Goal: Book appointment/travel/reservation

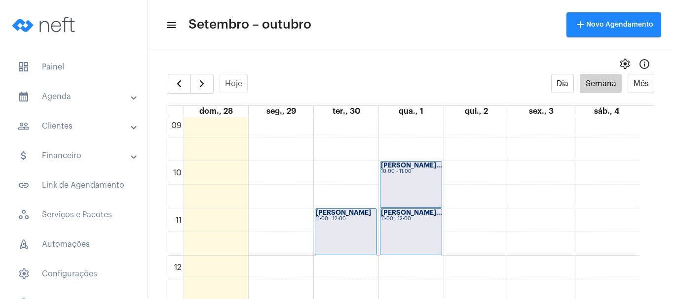
scroll to position [433, 0]
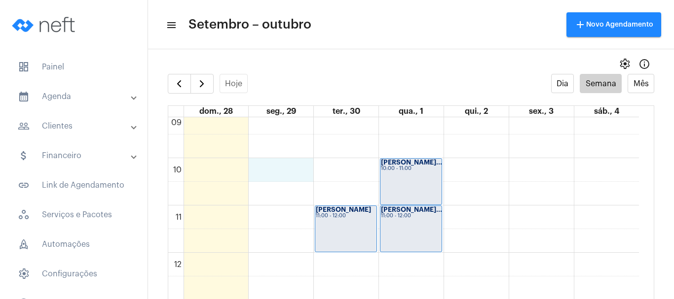
click at [286, 172] on div "00 01 02 03 04 05 06 07 08 09 10 11 12 13 14 15 16 17 18 19 20 21 22 23 [PERSON…" at bounding box center [403, 253] width 471 height 1137
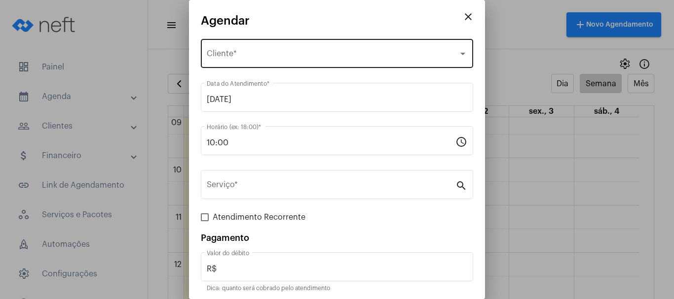
click at [227, 55] on span "Selecione o Cliente" at bounding box center [333, 55] width 252 height 9
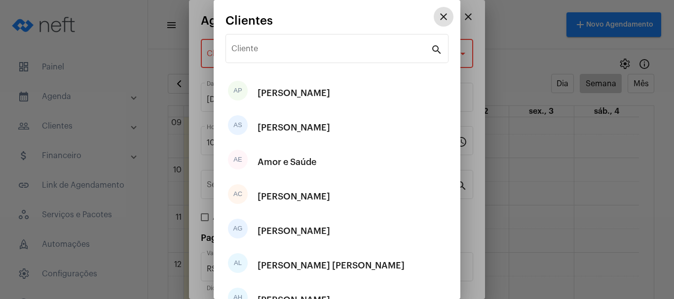
click at [227, 55] on div "Cliente search" at bounding box center [336, 47] width 223 height 31
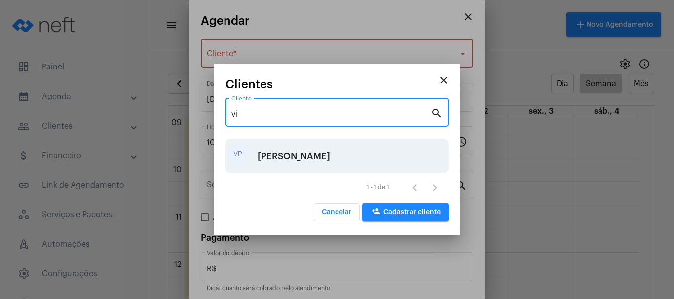
type input "vi"
click at [273, 154] on div "[PERSON_NAME]" at bounding box center [294, 157] width 73 height 30
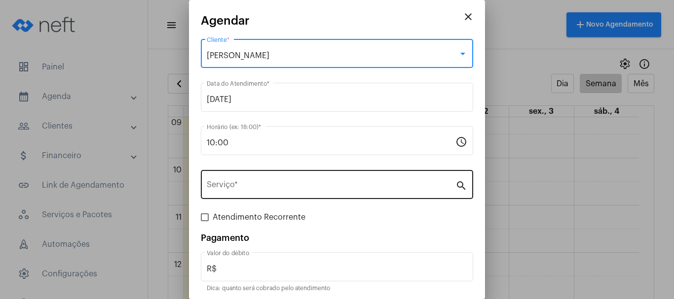
click at [253, 188] on input "Serviço *" at bounding box center [331, 187] width 249 height 9
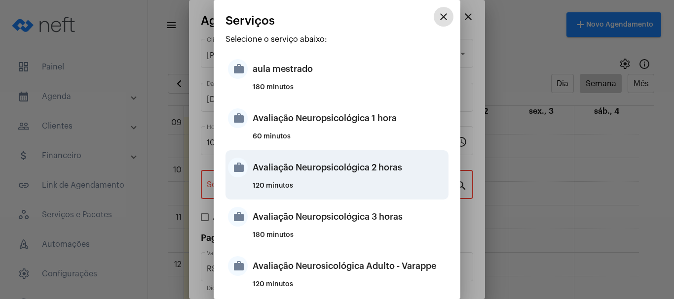
scroll to position [345, 0]
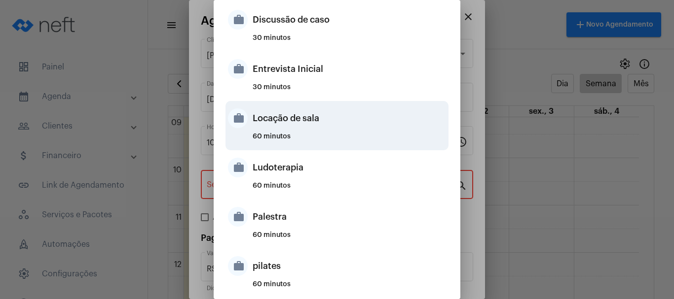
click at [275, 112] on div "Locação de sala" at bounding box center [349, 119] width 193 height 30
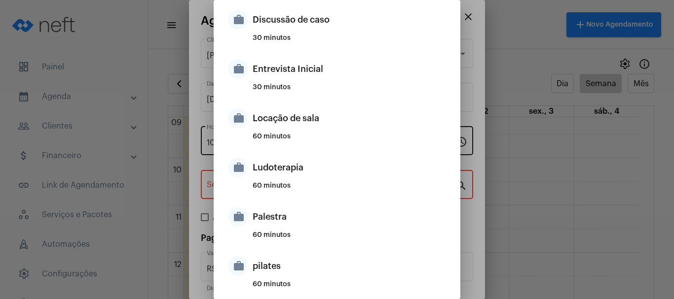
type input "Locação de sala"
type input "R$ 40"
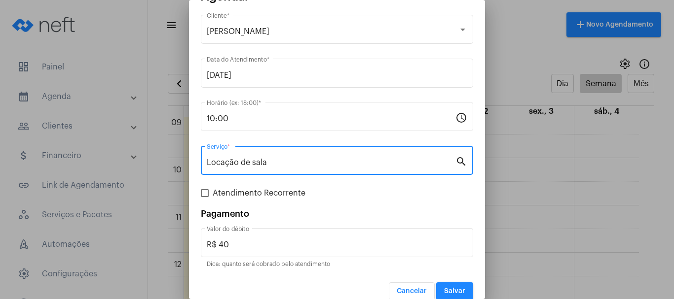
scroll to position [37, 0]
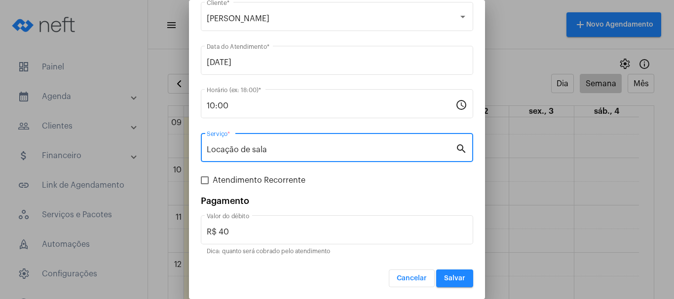
click at [456, 275] on span "Salvar" at bounding box center [454, 278] width 21 height 7
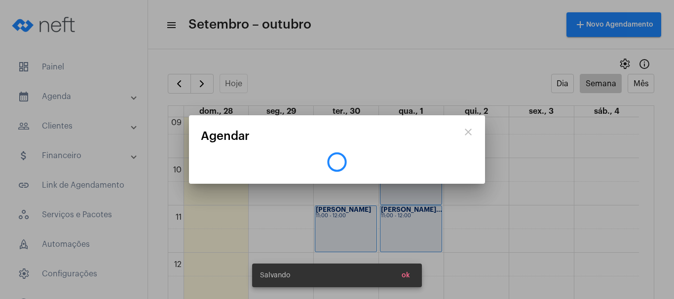
scroll to position [0, 0]
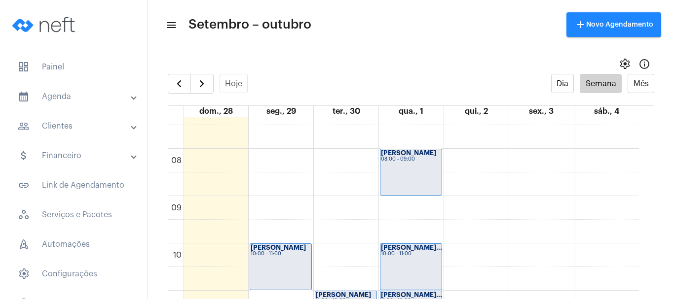
scroll to position [334, 0]
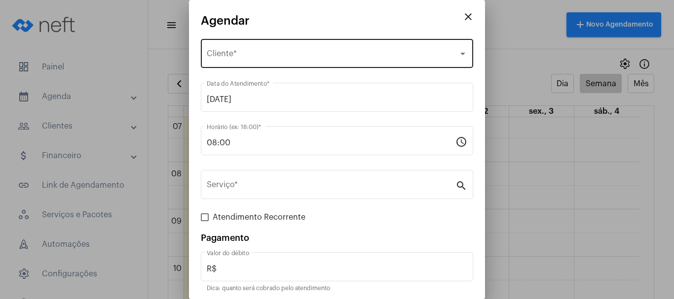
click at [241, 53] on span "Selecione o Cliente" at bounding box center [333, 55] width 252 height 9
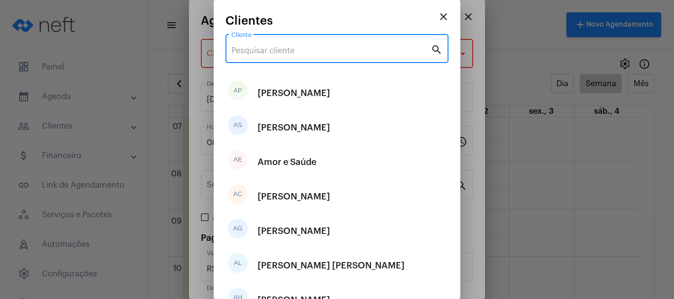
click at [241, 53] on input "Cliente" at bounding box center [330, 50] width 199 height 9
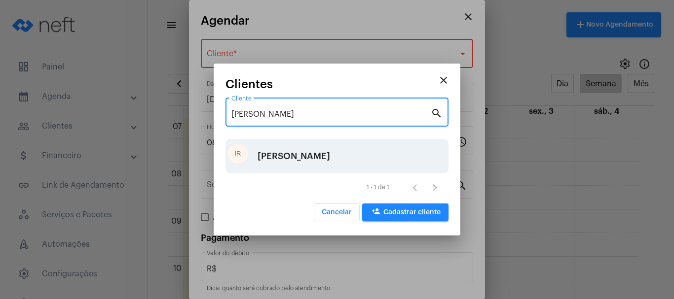
type input "[PERSON_NAME]"
click at [263, 161] on div "[PERSON_NAME]" at bounding box center [294, 157] width 73 height 30
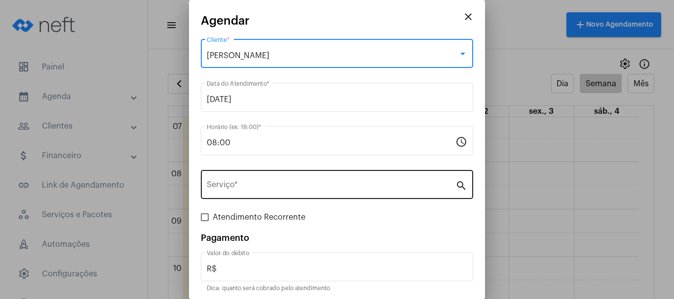
click at [224, 189] on input "Serviço *" at bounding box center [331, 187] width 249 height 9
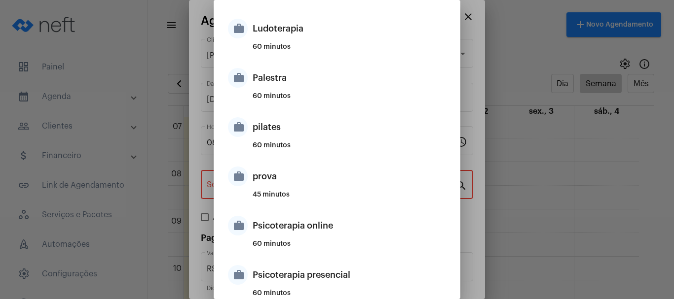
scroll to position [493, 0]
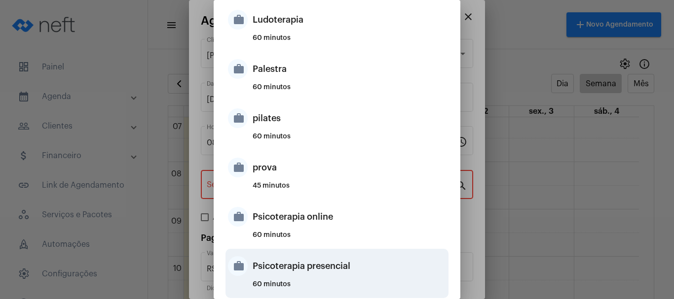
click at [287, 267] on div "Psicoterapia presencial" at bounding box center [349, 267] width 193 height 30
type input "Psicoterapia presencial"
type input "R$ 200"
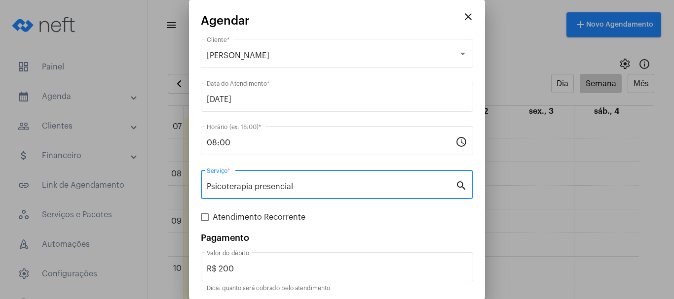
click at [206, 219] on span at bounding box center [205, 218] width 8 height 8
click at [205, 222] on input "Atendimento Recorrente" at bounding box center [204, 222] width 0 height 0
checkbox input "true"
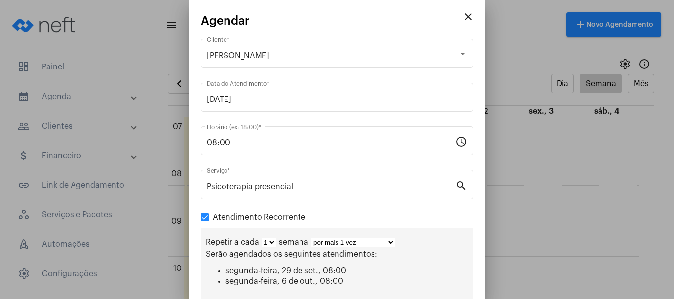
click at [273, 244] on select "1 2 3 4 5 6 7 8" at bounding box center [268, 242] width 15 height 9
select select "1: 2"
click at [261, 238] on select "1 2 3 4 5 6 7 8" at bounding box center [268, 242] width 15 height 9
click at [392, 242] on select "por mais 1 vez por mais 2 vezes por mais 3 vezes por mais 4 vezes por mais 5 ve…" at bounding box center [357, 242] width 84 height 9
click at [315, 238] on select "por mais 1 vez por mais 2 vezes por mais 3 vezes por mais 4 vezes por mais 5 ve…" at bounding box center [357, 242] width 84 height 9
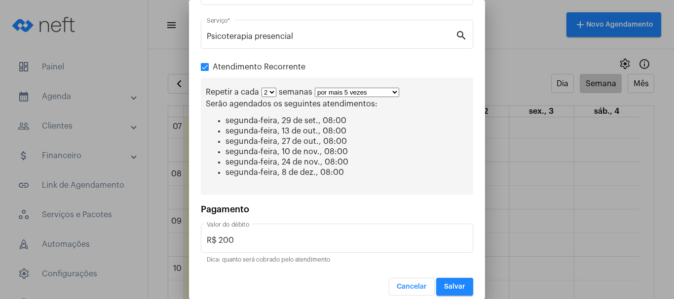
scroll to position [159, 0]
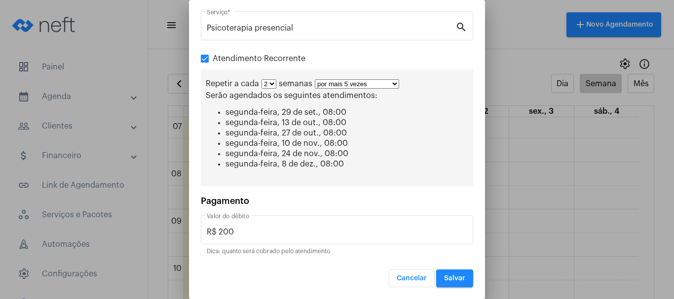
click at [395, 82] on select "por mais 1 vez por mais 2 vezes por mais 3 vezes por mais 4 vezes por mais 5 ve…" at bounding box center [357, 83] width 84 height 9
select select "5: 6"
click at [315, 79] on select "por mais 1 vez por mais 2 vezes por mais 3 vezes por mais 4 vezes por mais 5 ve…" at bounding box center [357, 83] width 84 height 9
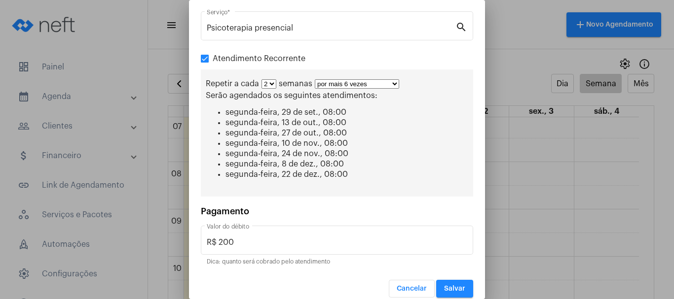
click at [449, 293] on button "Salvar" at bounding box center [454, 289] width 37 height 18
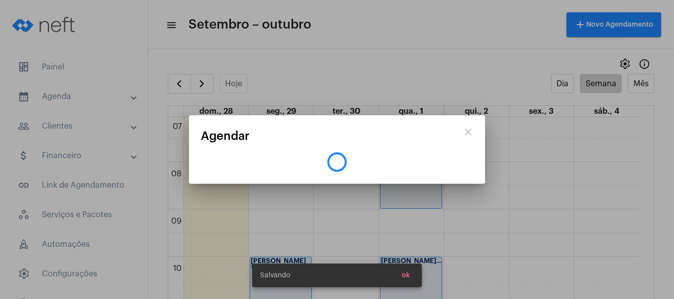
scroll to position [0, 0]
